Goal: Check status: Check status

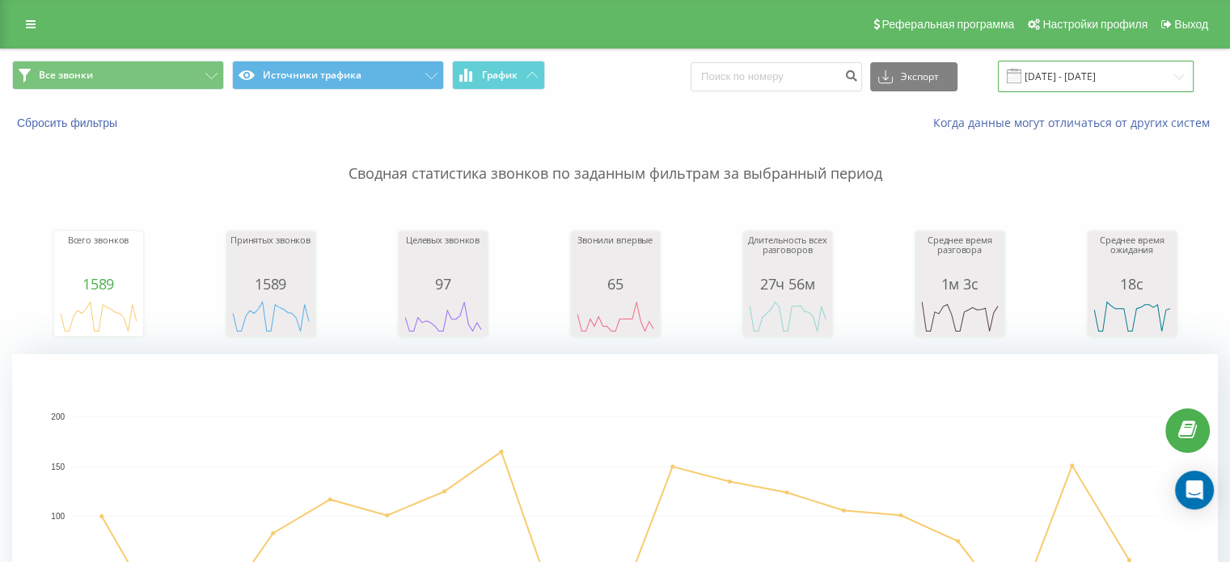
click at [1092, 70] on input "01.08.2025 - 19.08.2025" at bounding box center [1096, 77] width 196 height 32
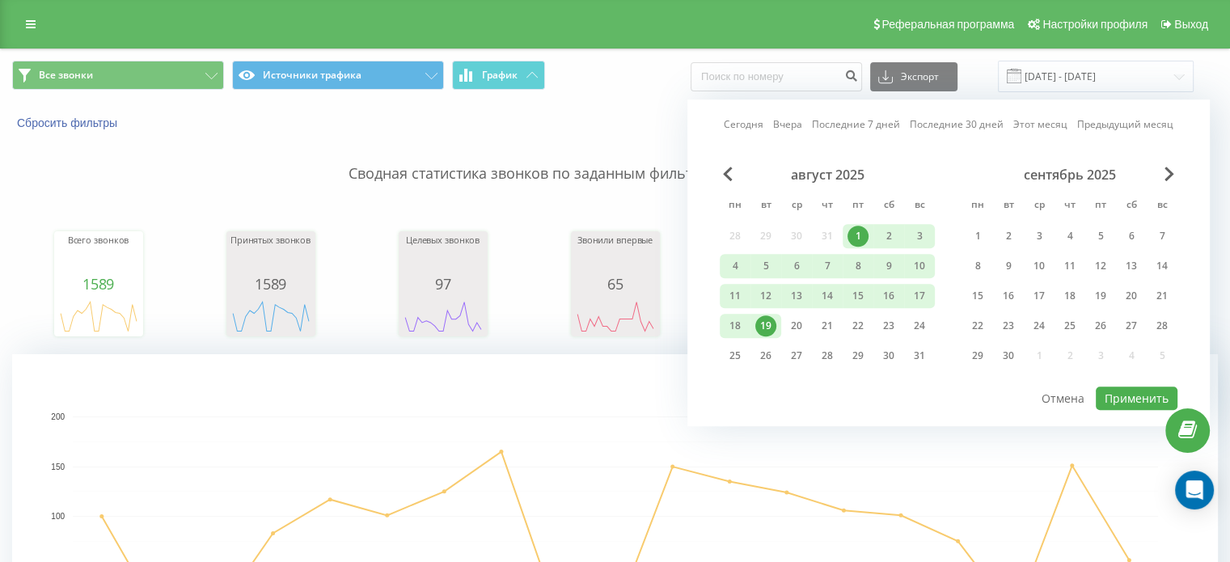
click at [766, 323] on div "19" at bounding box center [765, 325] width 21 height 21
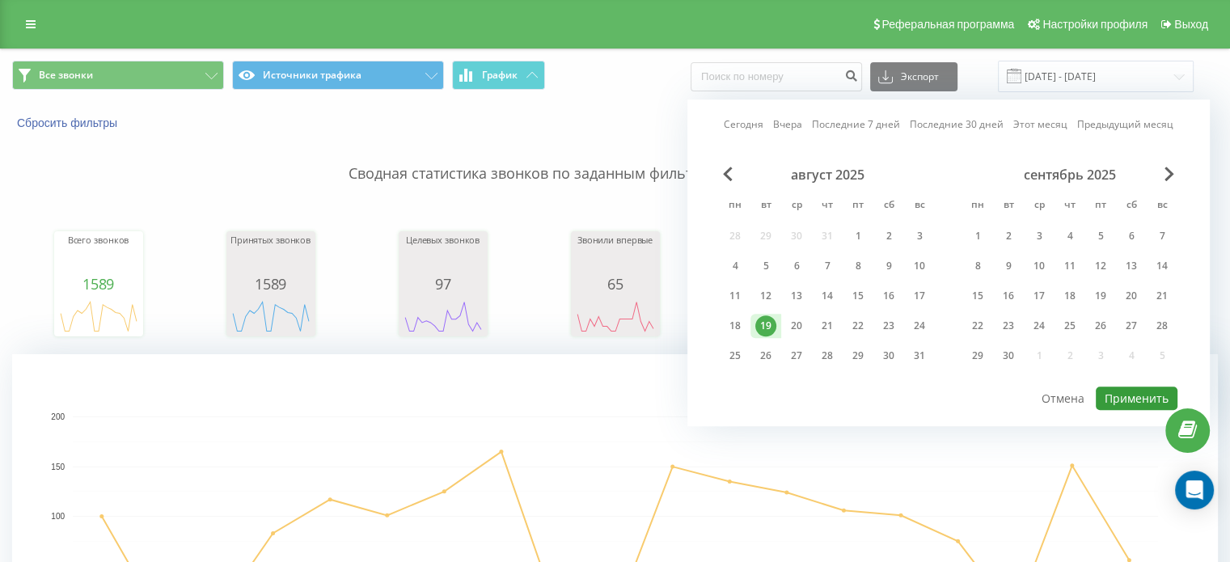
click at [1142, 397] on button "Применить" at bounding box center [1137, 397] width 82 height 23
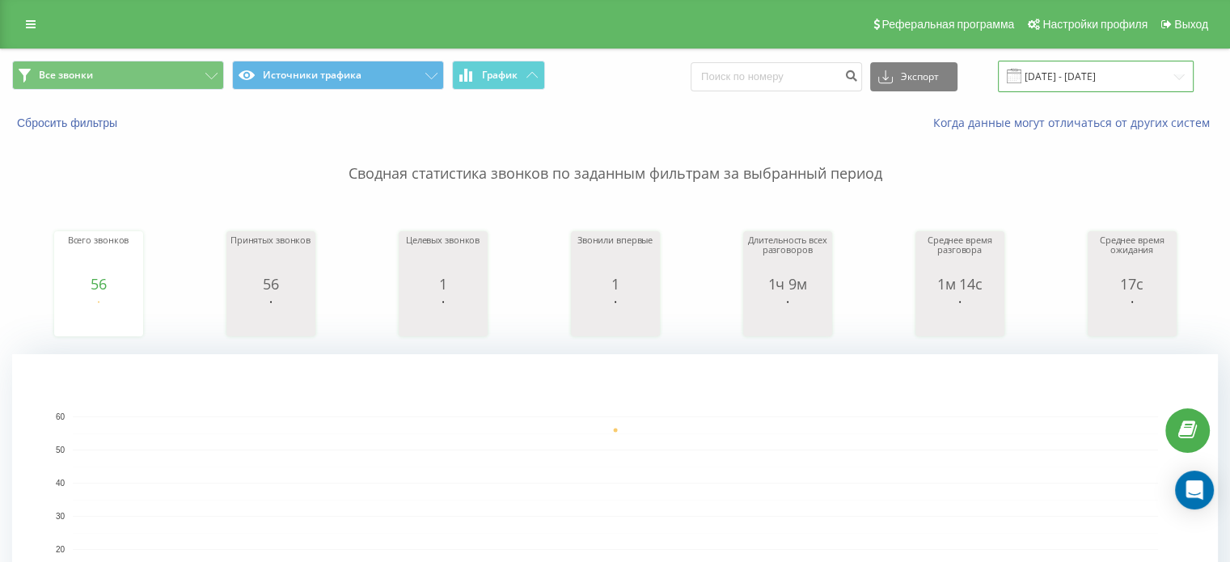
click at [1076, 74] on input "[DATE] - [DATE]" at bounding box center [1096, 77] width 196 height 32
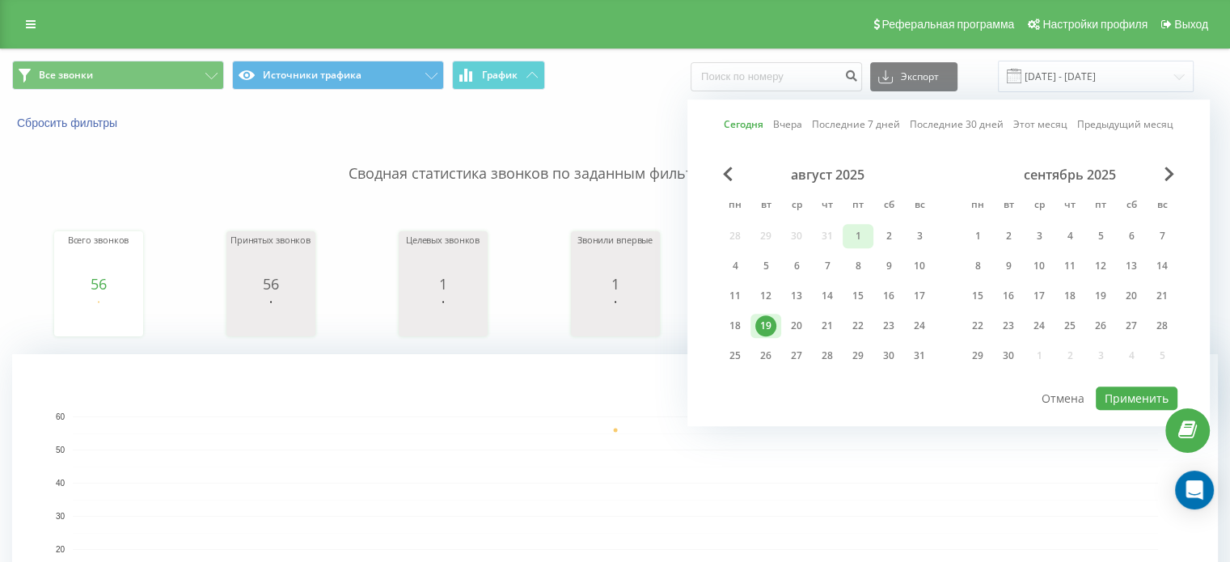
click at [855, 236] on div "1" at bounding box center [857, 236] width 21 height 21
click at [1120, 395] on button "Применить" at bounding box center [1137, 397] width 82 height 23
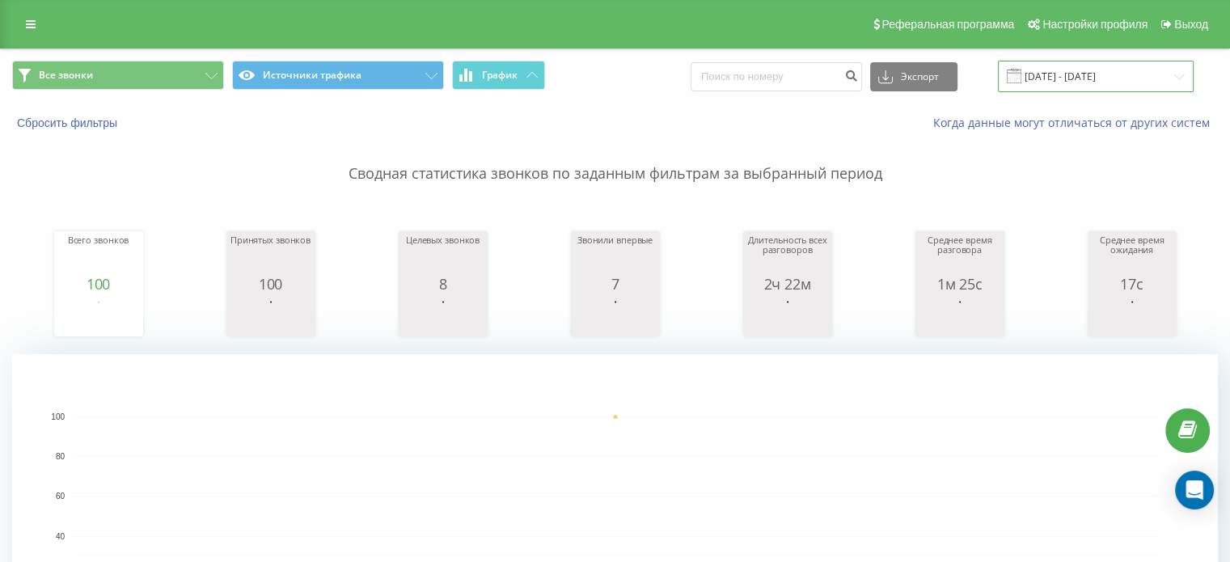
click at [1054, 79] on input "01.08.2025 - 01.08.2025" at bounding box center [1096, 77] width 196 height 32
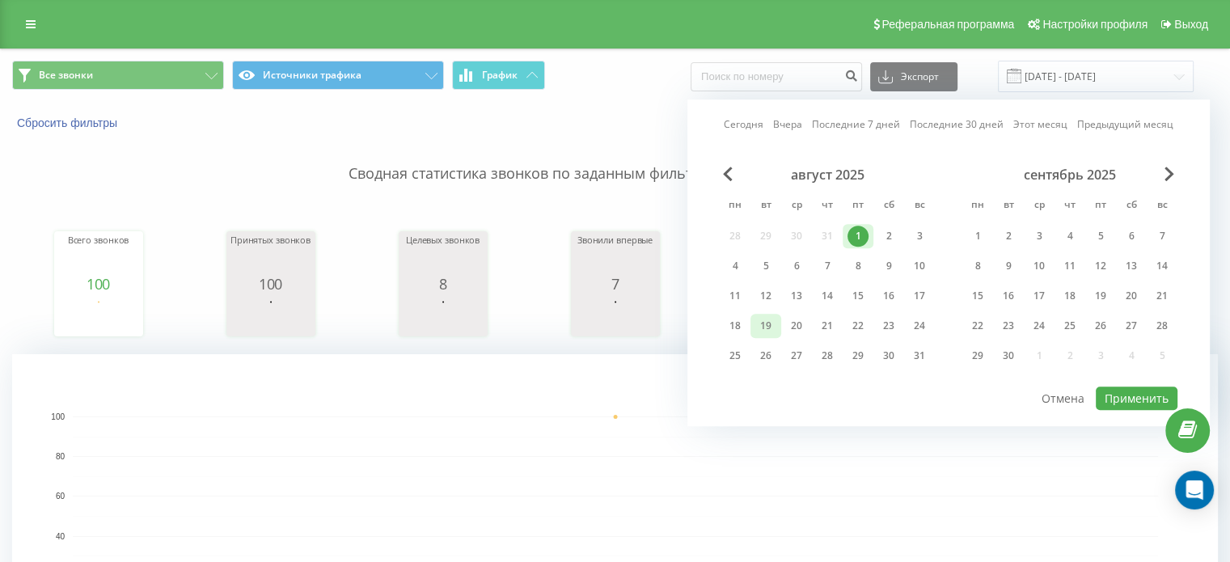
click at [766, 331] on div "19" at bounding box center [765, 325] width 21 height 21
click at [859, 232] on div "1" at bounding box center [857, 236] width 21 height 21
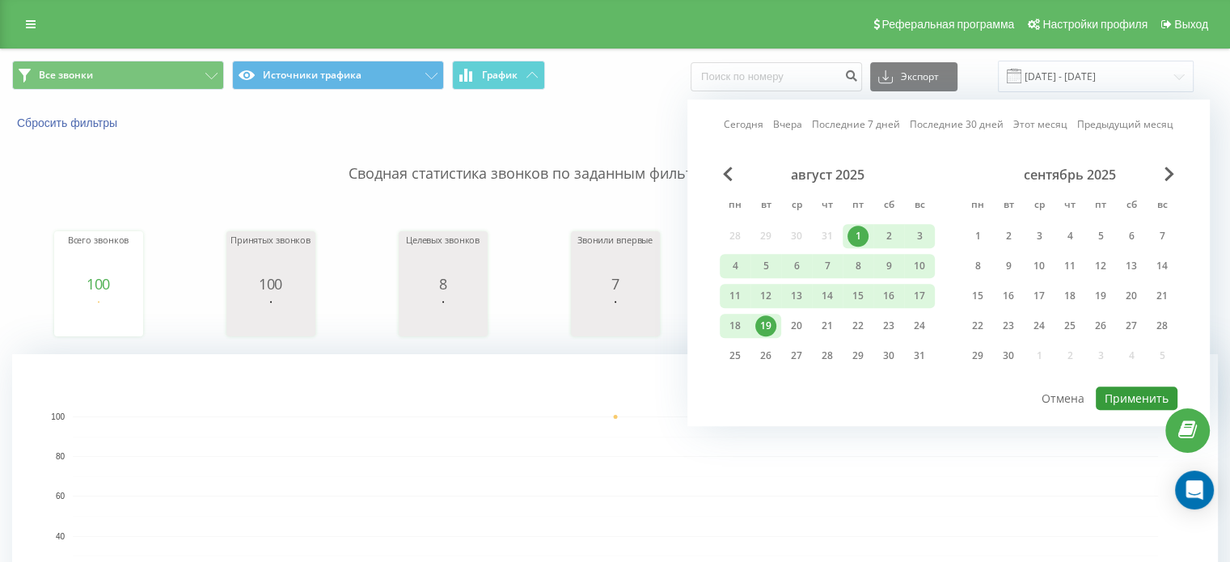
click at [1109, 398] on button "Применить" at bounding box center [1137, 397] width 82 height 23
type input "01.08.2025 - 19.08.2025"
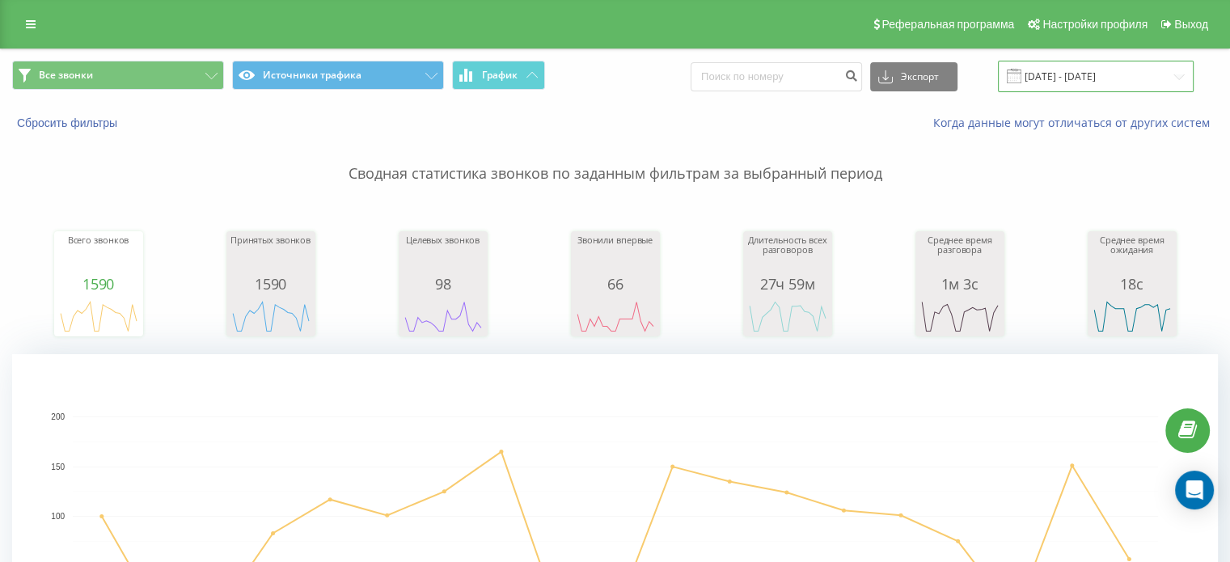
click at [1079, 74] on input "01.08.2025 - 19.08.2025" at bounding box center [1096, 77] width 196 height 32
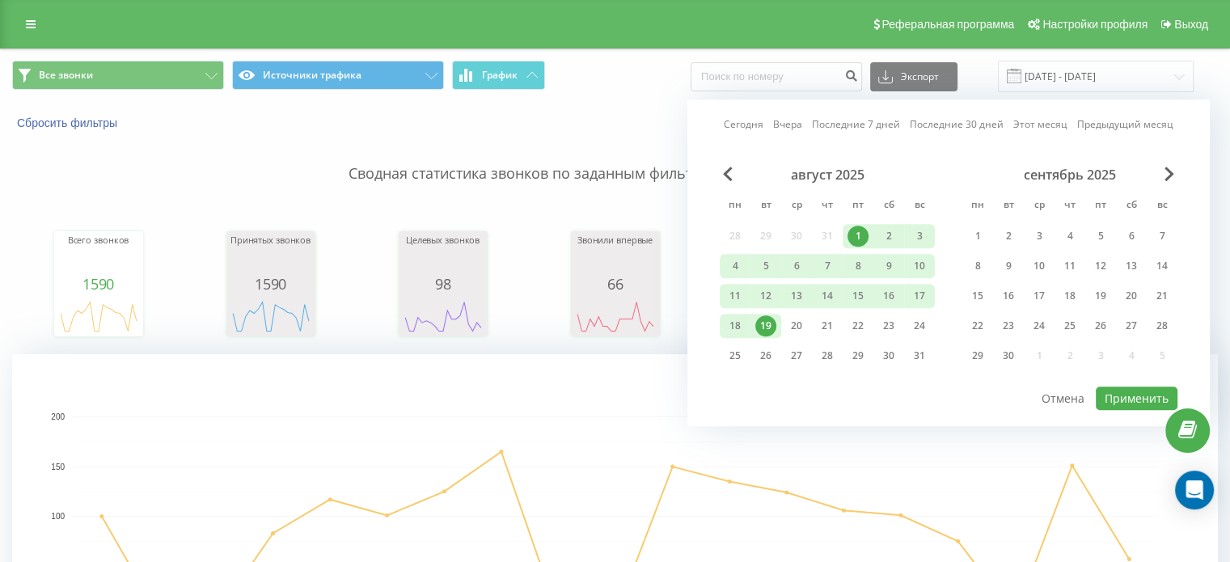
click at [778, 323] on div "19" at bounding box center [765, 326] width 31 height 24
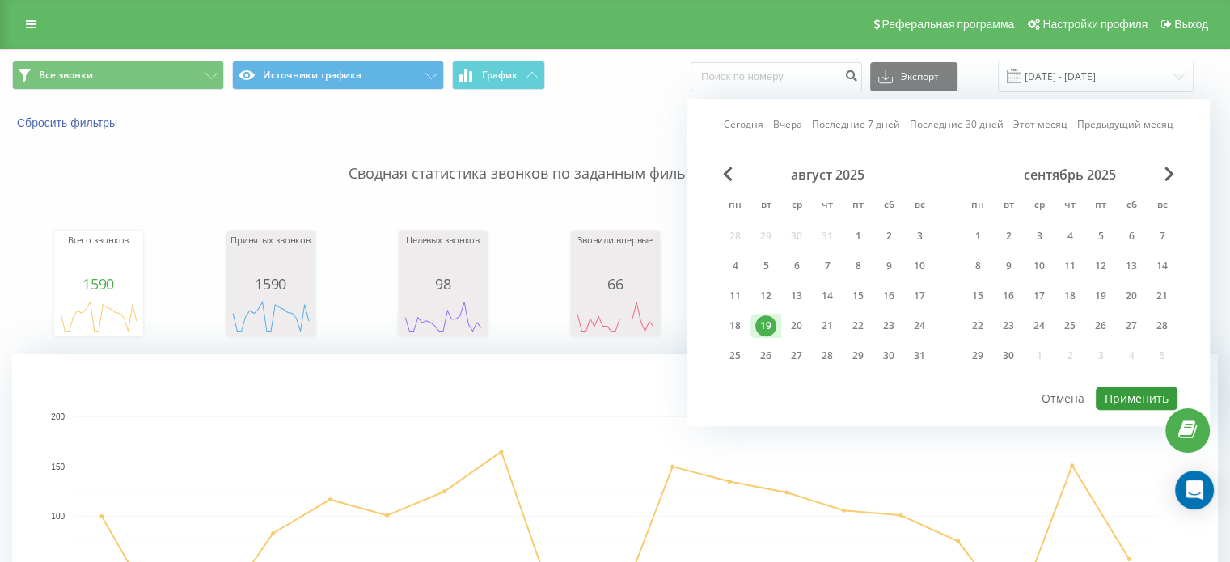
click at [1106, 395] on button "Применить" at bounding box center [1137, 397] width 82 height 23
type input "[DATE] - [DATE]"
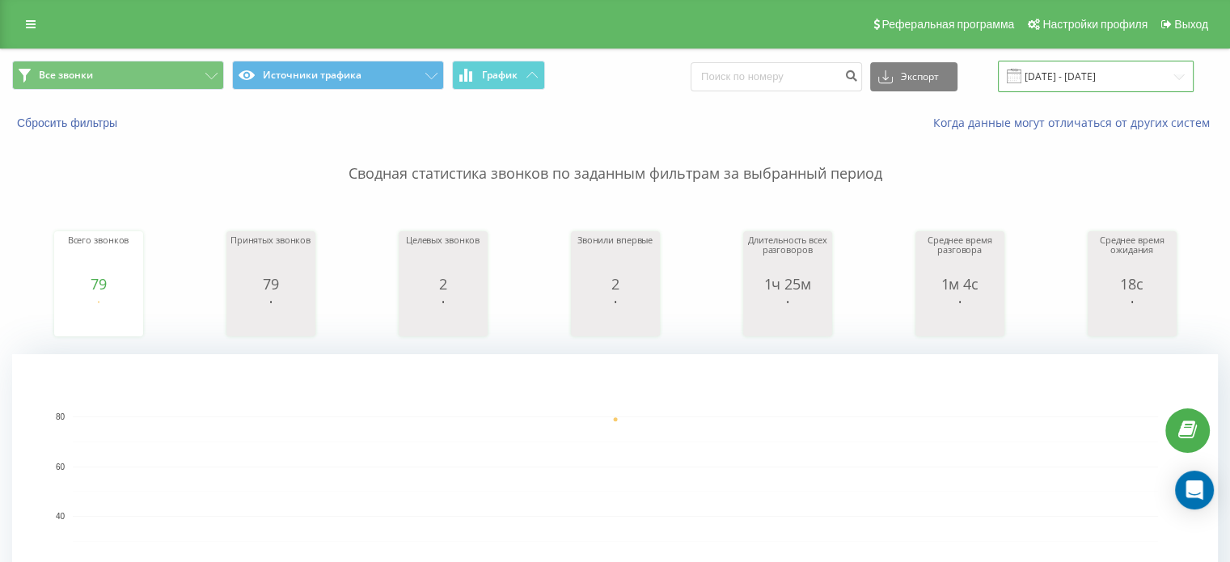
click at [1079, 78] on input "[DATE] - [DATE]" at bounding box center [1096, 77] width 196 height 32
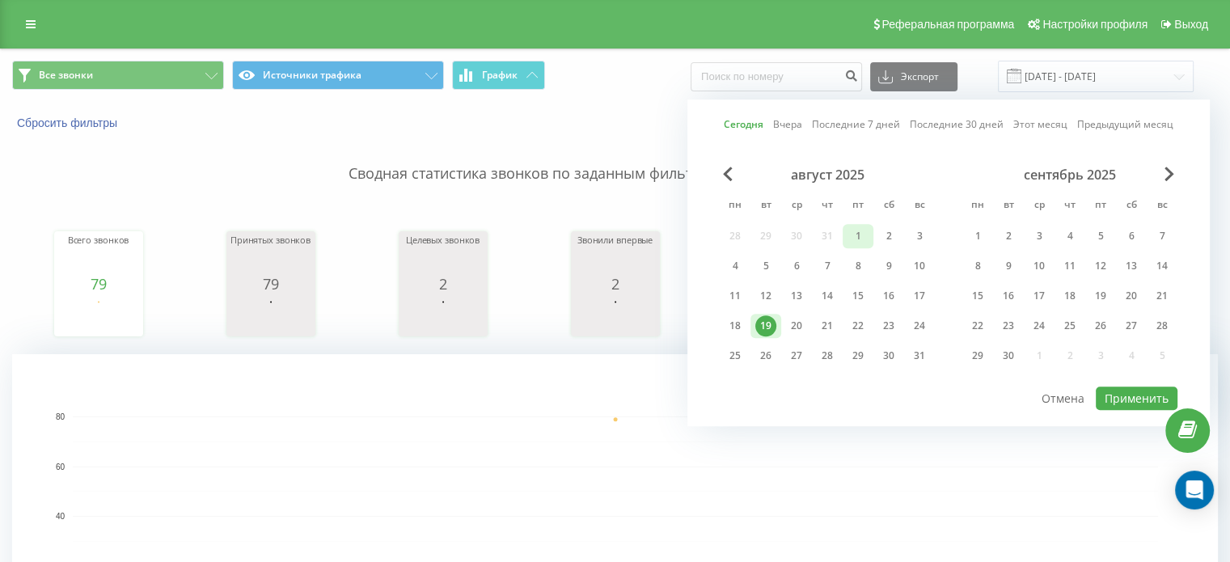
click at [857, 234] on div "1" at bounding box center [857, 236] width 21 height 21
click at [769, 325] on div "19" at bounding box center [765, 325] width 21 height 21
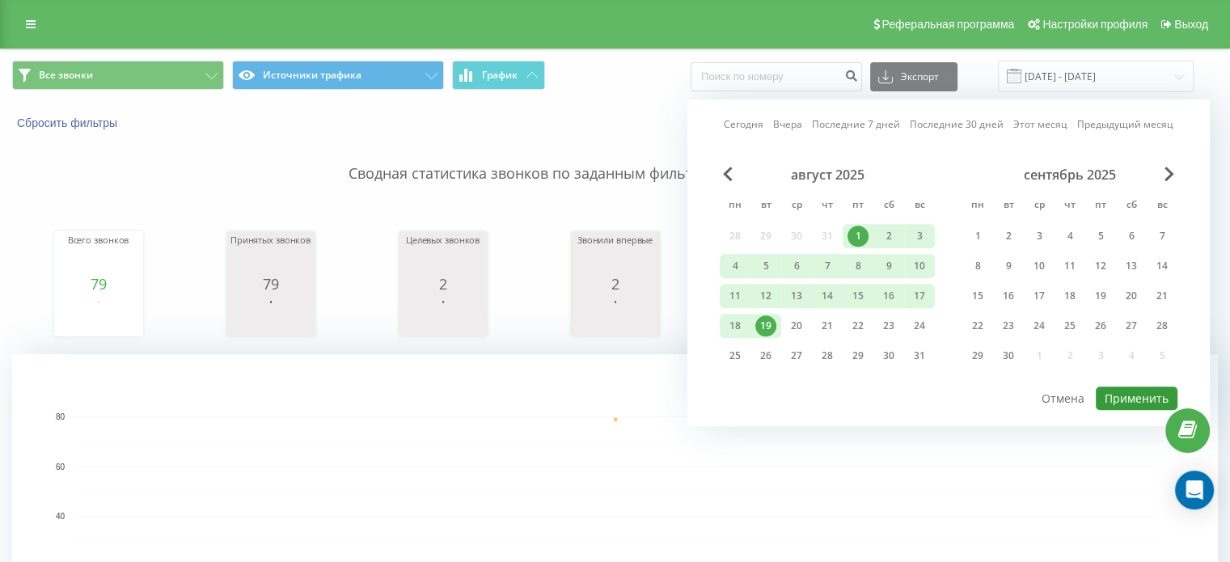
click at [1129, 402] on button "Применить" at bounding box center [1137, 397] width 82 height 23
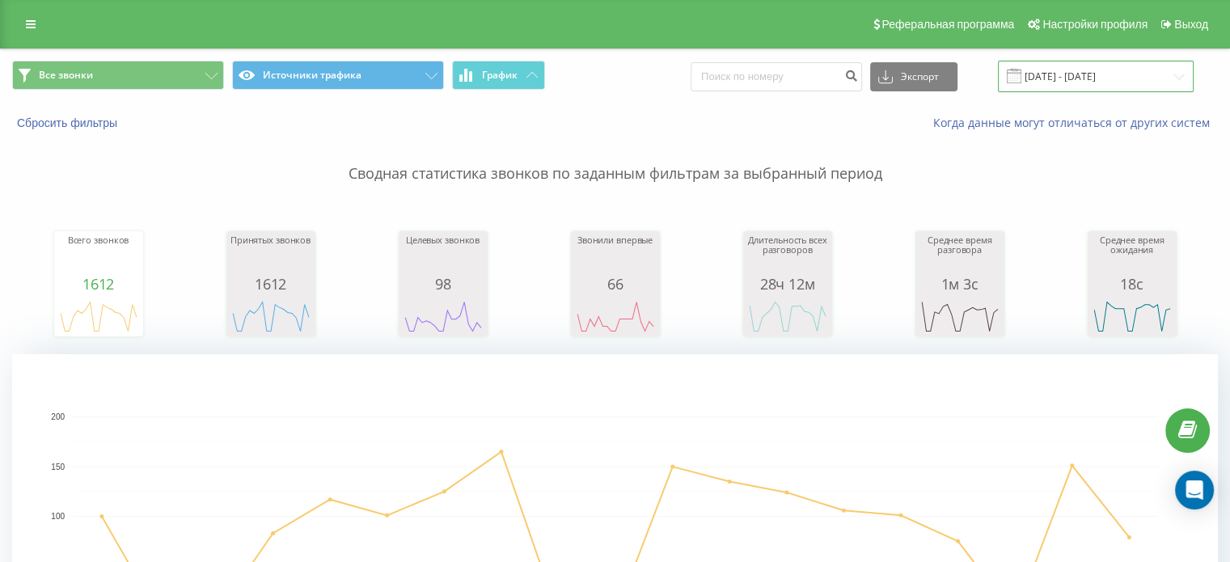
click at [1085, 78] on input "01.08.2025 - 19.08.2025" at bounding box center [1096, 77] width 196 height 32
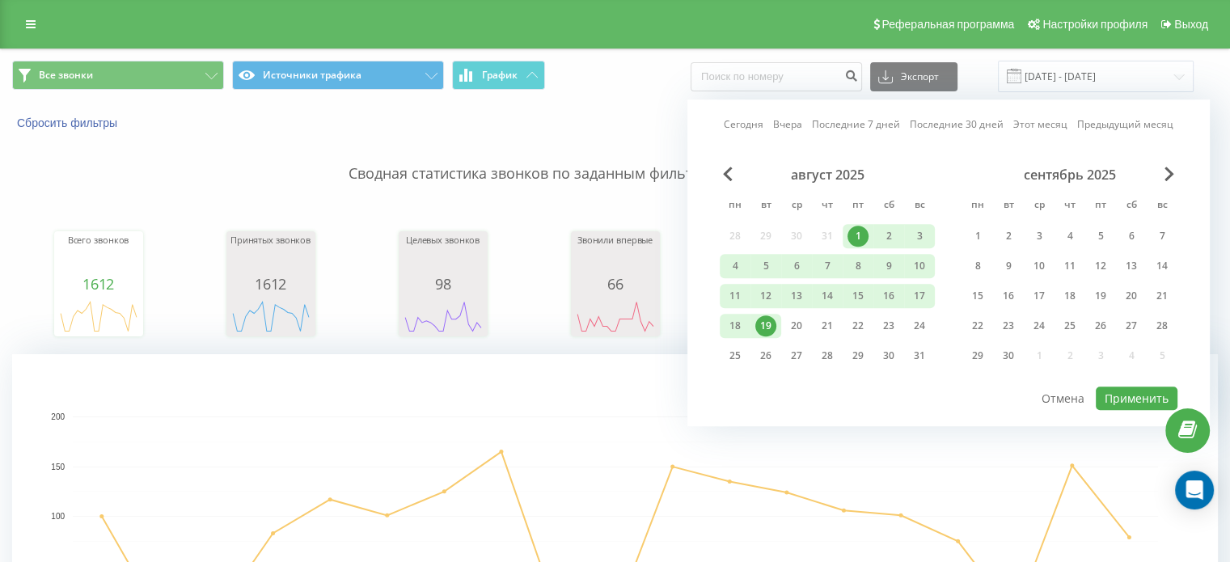
click at [771, 322] on div "19" at bounding box center [765, 325] width 21 height 21
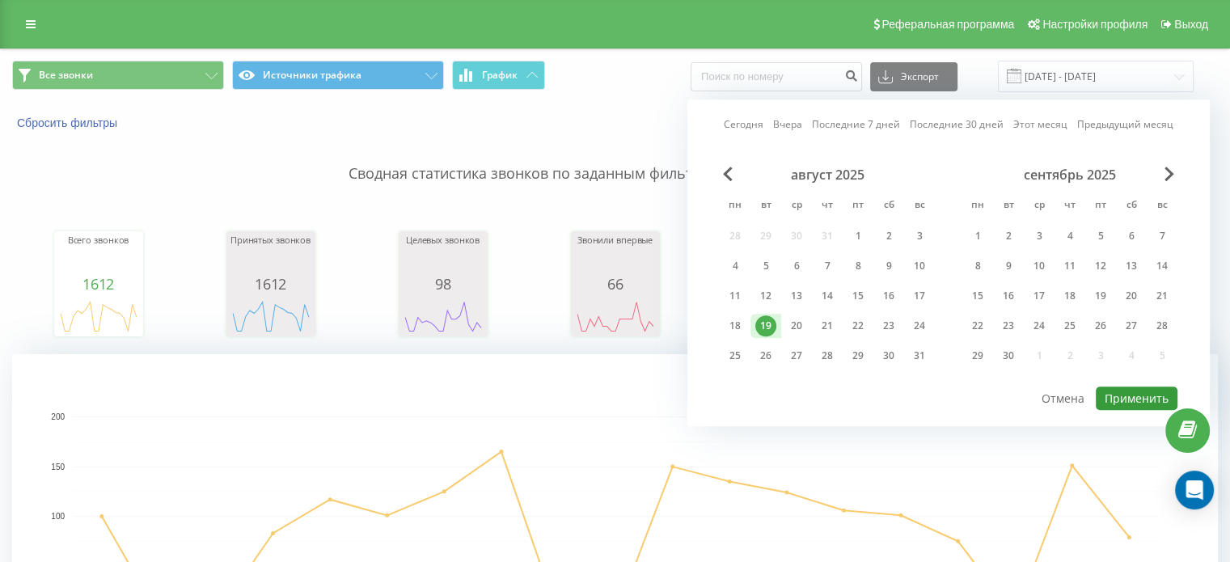
click at [1154, 394] on button "Применить" at bounding box center [1137, 397] width 82 height 23
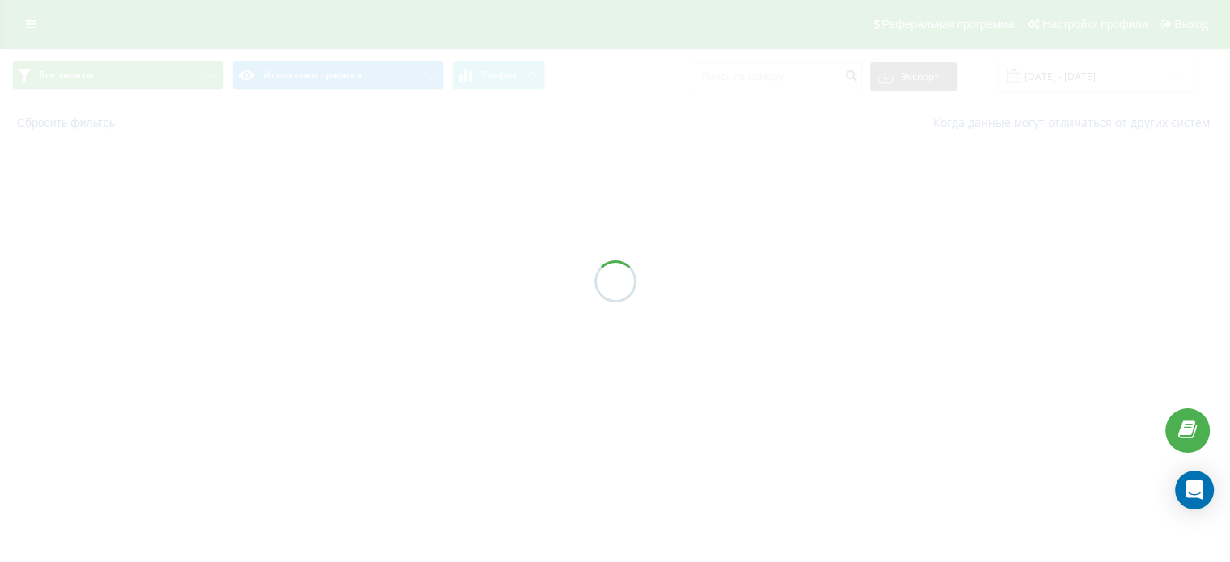
type input "[DATE] - [DATE]"
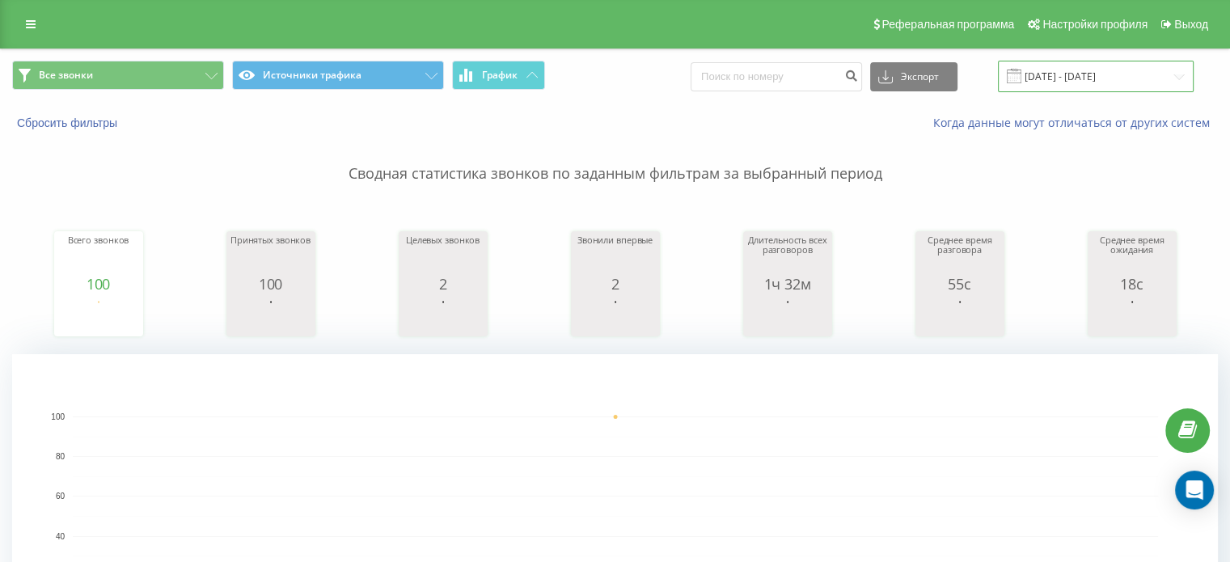
click at [1049, 75] on input "19.08.2025 - 19.08.2025" at bounding box center [1096, 77] width 196 height 32
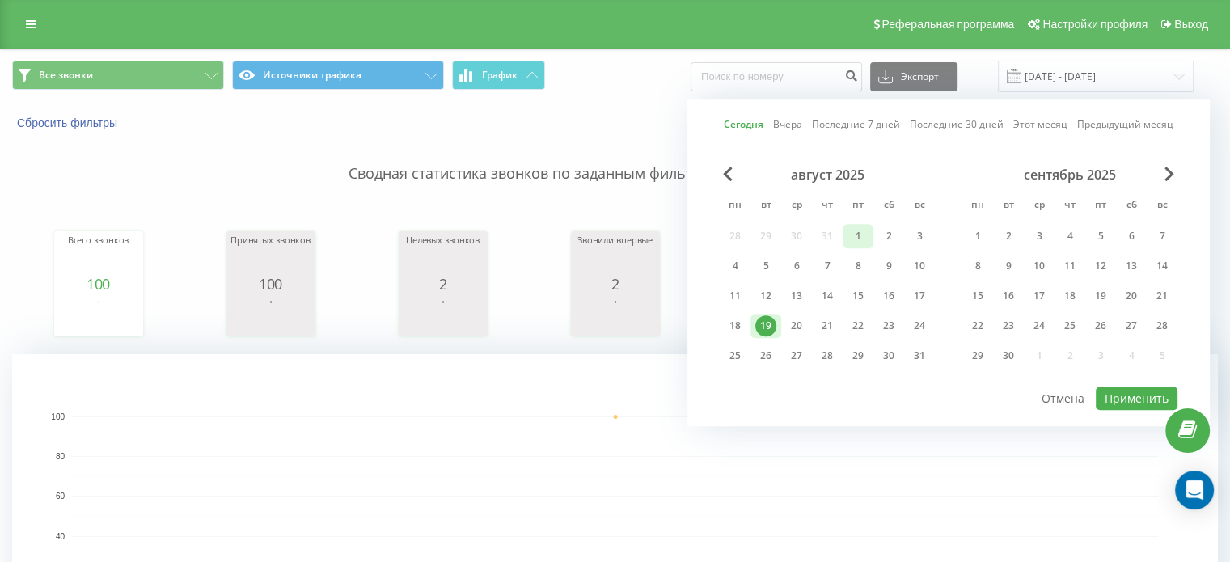
click at [868, 230] on div "1" at bounding box center [857, 236] width 31 height 24
click at [774, 323] on div "19" at bounding box center [765, 325] width 21 height 21
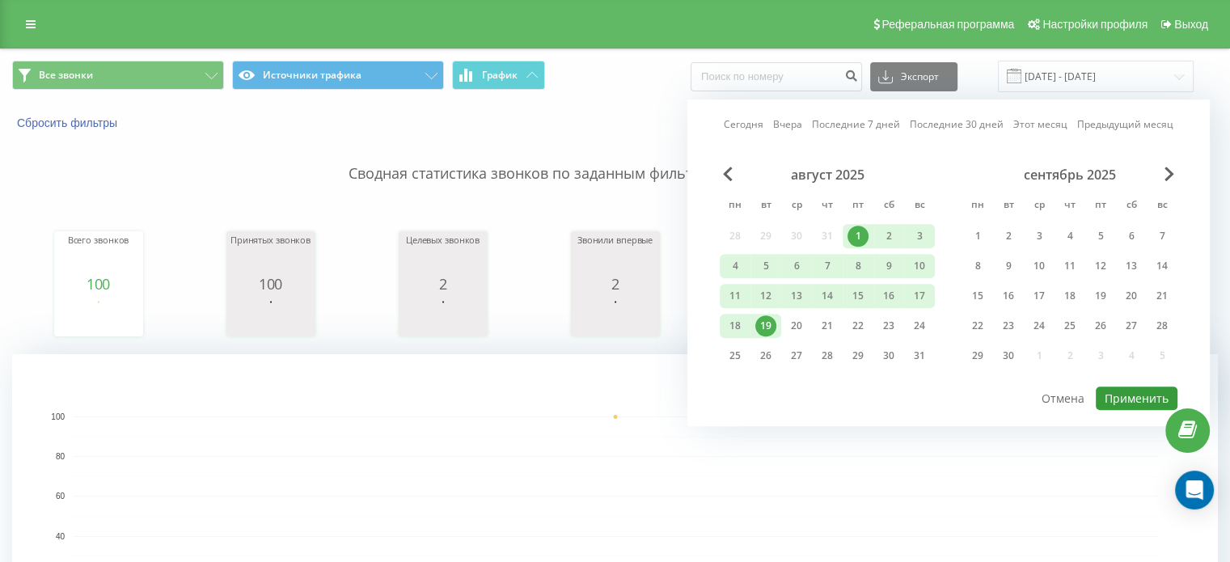
click at [1139, 393] on button "Применить" at bounding box center [1137, 397] width 82 height 23
type input "[DATE] - [DATE]"
